Goal: Task Accomplishment & Management: Complete application form

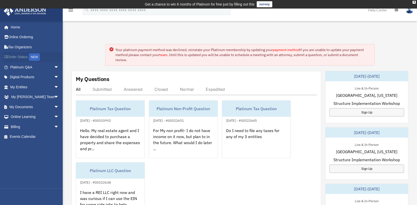
click at [20, 57] on link "Order Status NEW" at bounding box center [35, 57] width 63 height 10
click at [26, 104] on link "My Documents arrow_drop_down" at bounding box center [35, 107] width 63 height 10
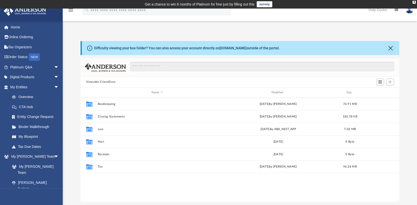
scroll to position [110, 315]
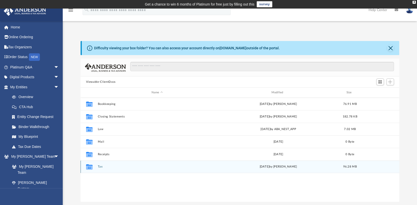
click at [100, 167] on button "Tax" at bounding box center [157, 166] width 119 height 3
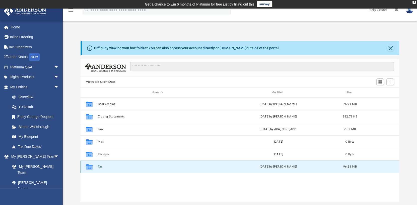
click at [100, 167] on button "Tax" at bounding box center [157, 166] width 119 height 3
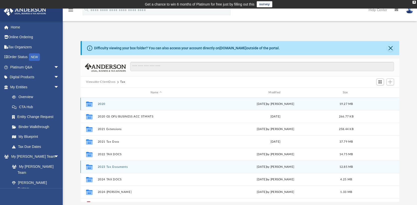
scroll to position [25, 0]
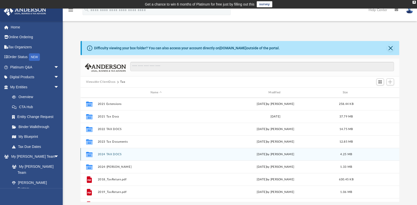
click at [112, 153] on button "2024 TAX DOCS" at bounding box center [156, 153] width 117 height 3
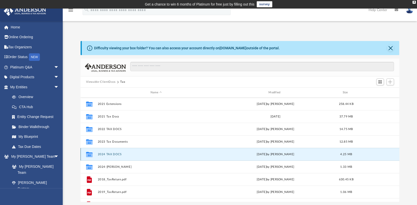
click at [112, 153] on button "2024 TAX DOCS" at bounding box center [156, 153] width 117 height 3
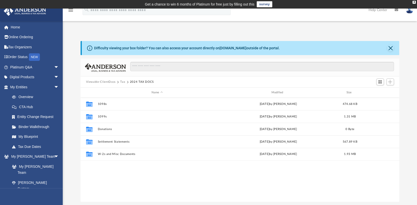
scroll to position [0, 0]
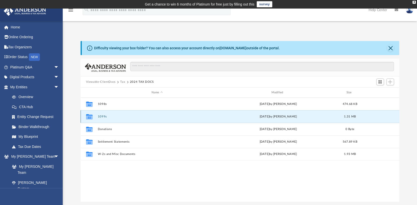
click at [101, 117] on button "1099s" at bounding box center [157, 116] width 119 height 3
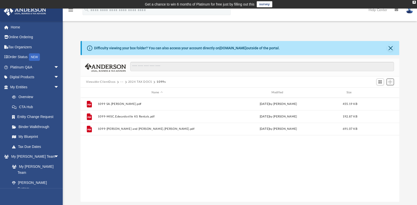
click at [389, 81] on span "Add" at bounding box center [390, 82] width 4 height 4
click at [391, 83] on span "Add" at bounding box center [390, 82] width 4 height 4
click at [391, 81] on span "Add" at bounding box center [390, 82] width 4 height 4
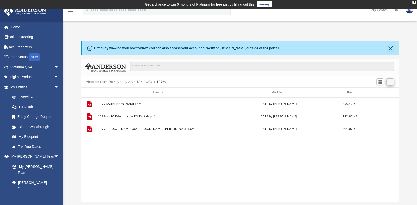
click at [391, 81] on span "Add" at bounding box center [390, 82] width 4 height 4
click at [380, 92] on li "Upload" at bounding box center [383, 91] width 16 height 5
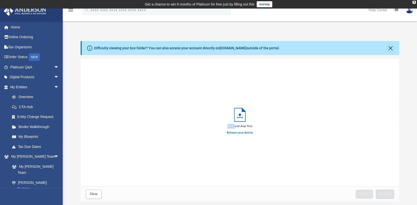
scroll to position [123, 315]
click at [237, 133] on label "Browse your device" at bounding box center [240, 132] width 26 height 5
click at [0, 0] on input "Browse your device" at bounding box center [0, 0] width 0 height 0
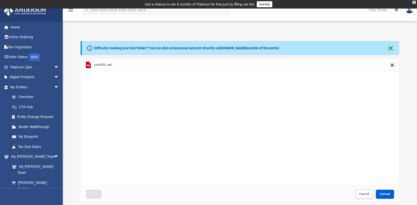
click at [104, 64] on span "scan0061.pdf" at bounding box center [103, 64] width 18 height 3
click at [104, 65] on span "scan0061.pdf" at bounding box center [103, 64] width 18 height 3
drag, startPoint x: 150, startPoint y: 107, endPoint x: 130, endPoint y: 88, distance: 27.3
click at [150, 107] on div "scan0061.pdf" at bounding box center [240, 121] width 319 height 127
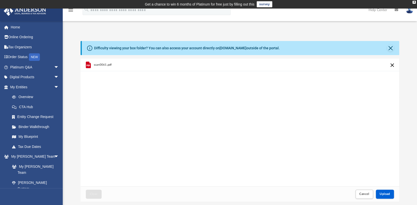
click at [90, 64] on icon "grid" at bounding box center [88, 64] width 5 height 7
click at [391, 64] on button "Cancel this upload" at bounding box center [392, 65] width 6 height 6
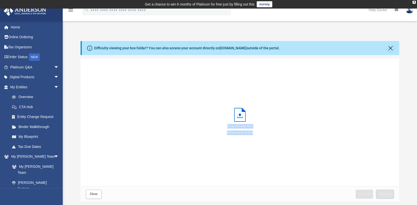
click at [391, 64] on div "Drag and drop files Browse your device" at bounding box center [240, 121] width 319 height 127
click at [242, 132] on label "Browse your device" at bounding box center [240, 132] width 26 height 5
click at [0, 0] on input "Browse your device" at bounding box center [0, 0] width 0 height 0
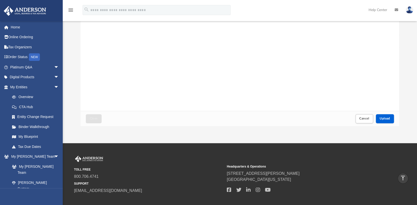
scroll to position [103, 0]
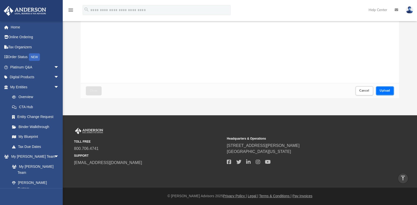
click at [387, 89] on span "Upload" at bounding box center [385, 90] width 11 height 3
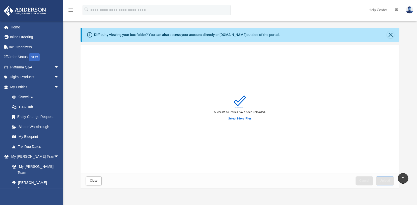
scroll to position [0, 0]
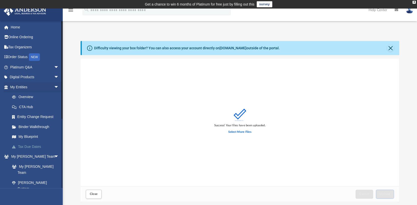
click at [30, 146] on link "Tax Due Dates" at bounding box center [36, 146] width 59 height 10
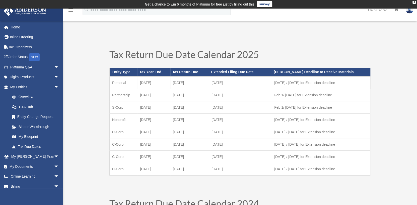
click at [306, 83] on td "March 1 / August 1 for Extension deadline" at bounding box center [321, 82] width 98 height 13
click at [32, 156] on link "My Anderson Team arrow_drop_down" at bounding box center [35, 156] width 63 height 10
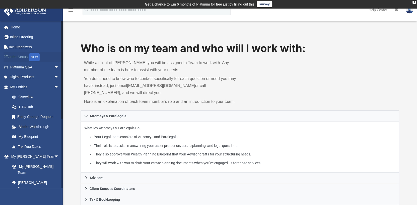
click at [18, 57] on link "Order Status NEW" at bounding box center [35, 57] width 63 height 10
